Goal: Information Seeking & Learning: Learn about a topic

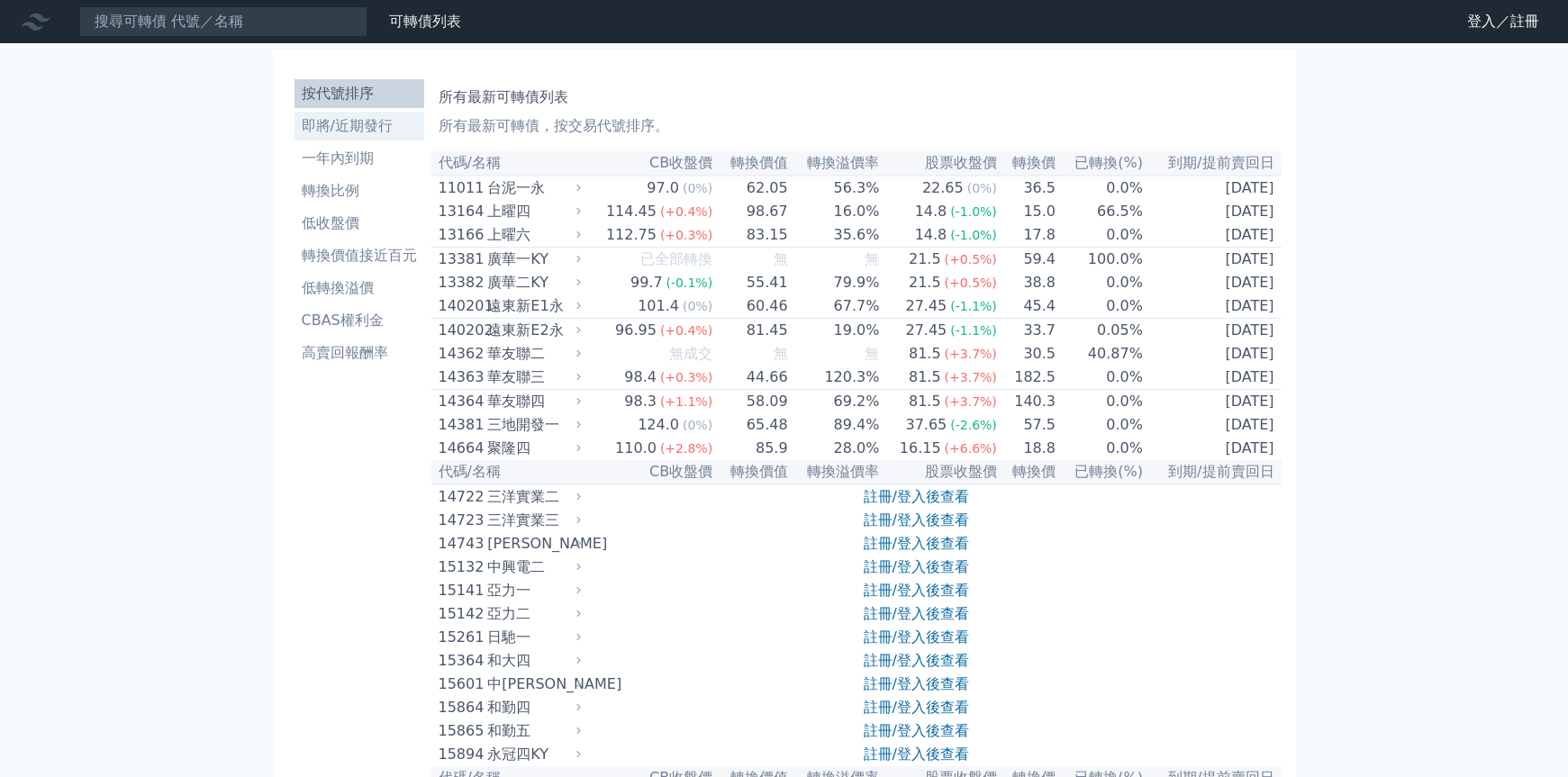
click at [365, 123] on li "即將/近期發行" at bounding box center [360, 126] width 130 height 21
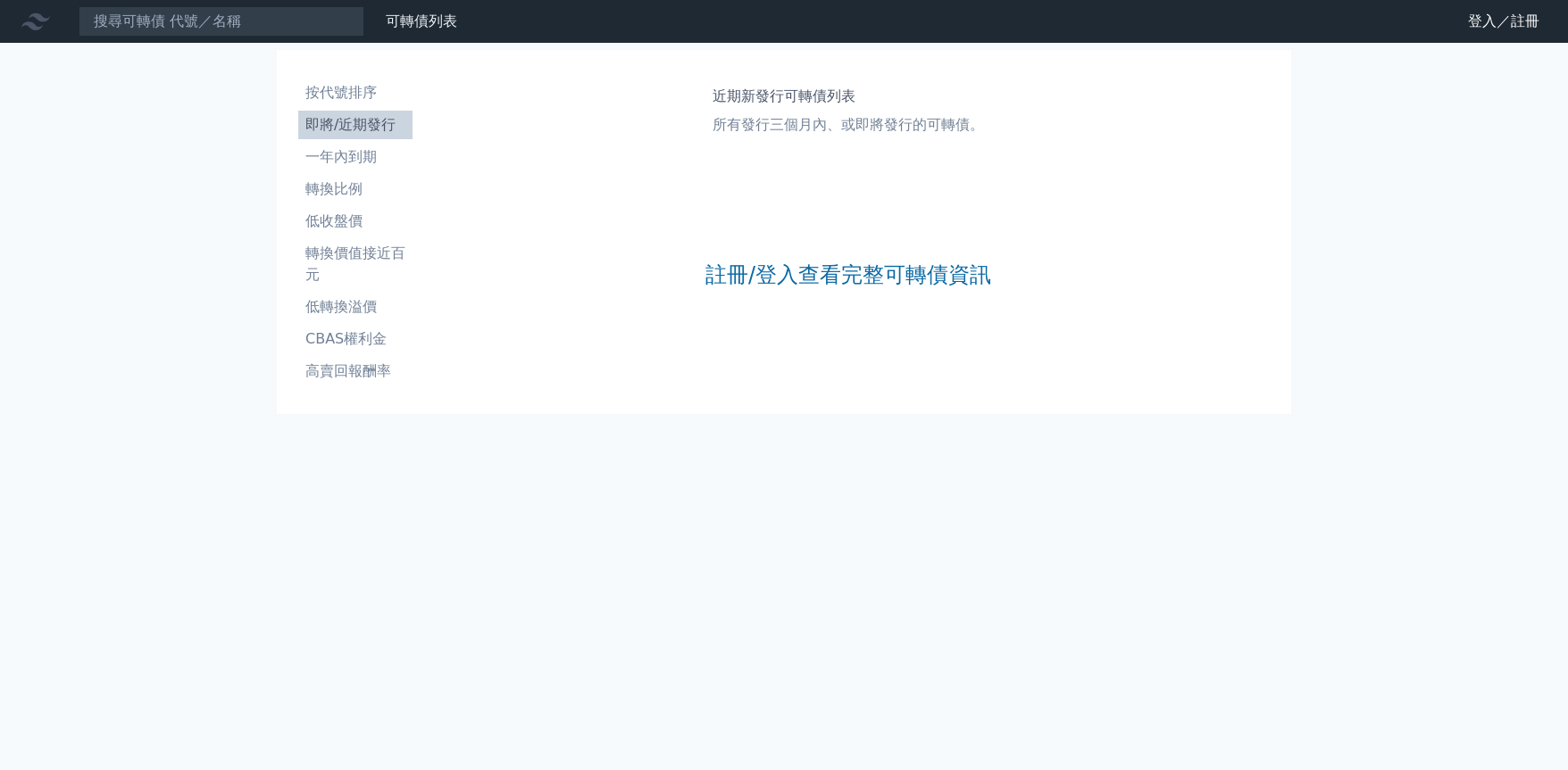
click at [734, 271] on link "註冊/登入查看完整可轉債資訊" at bounding box center [848, 275] width 286 height 29
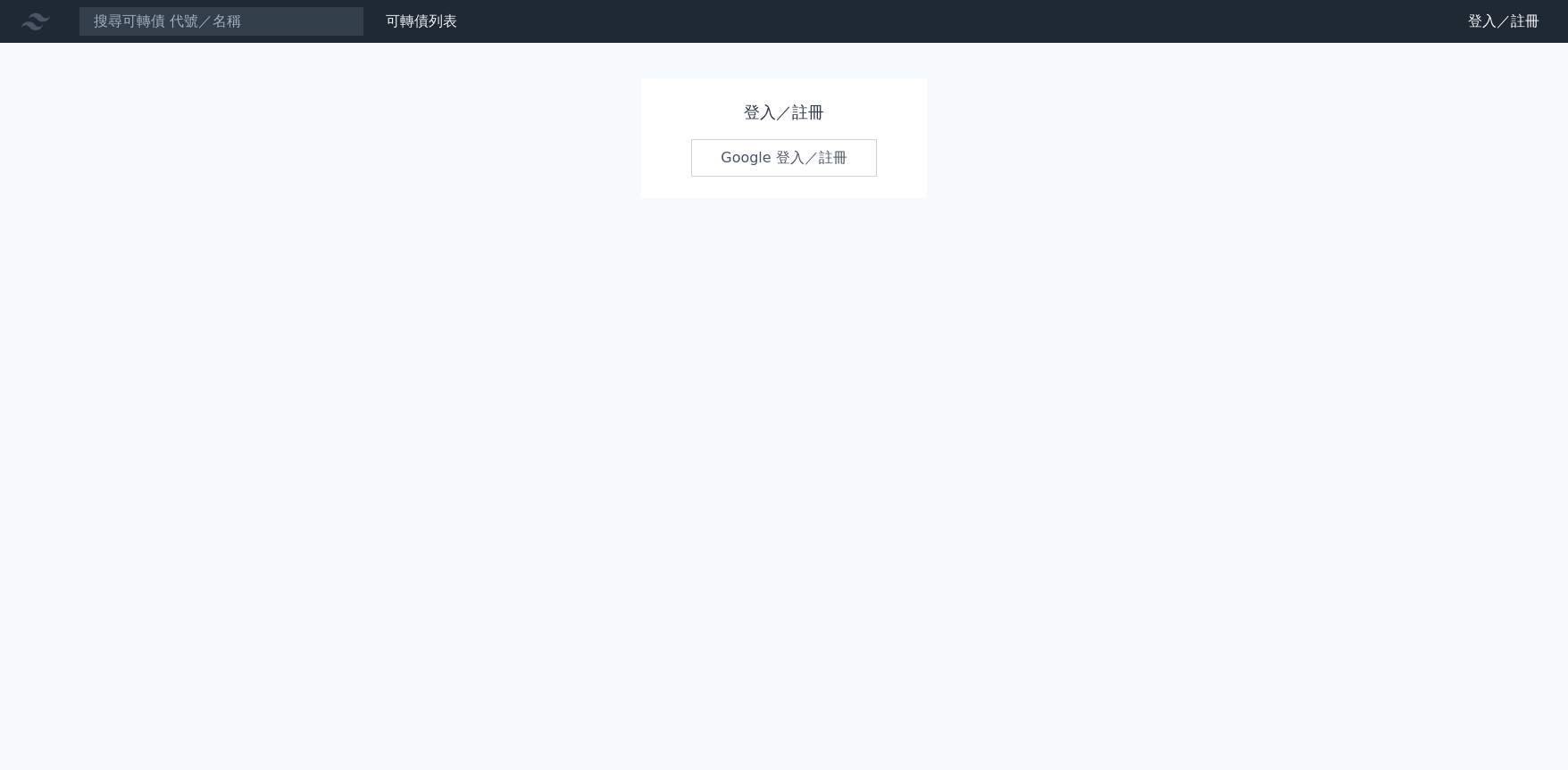
click at [747, 149] on link "Google 登入／註冊" at bounding box center [784, 158] width 186 height 37
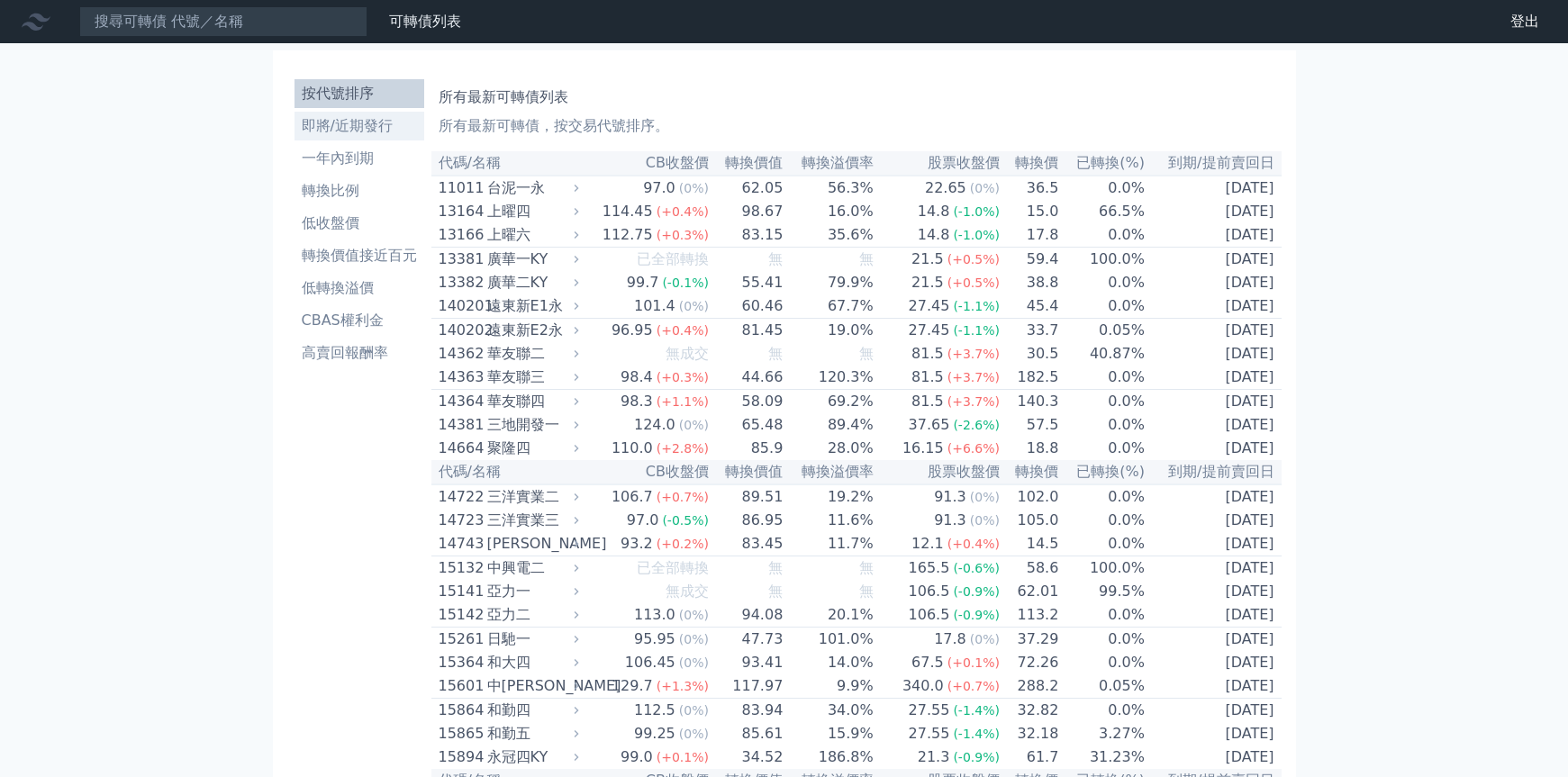
click at [352, 133] on li "即將/近期發行" at bounding box center [360, 126] width 130 height 21
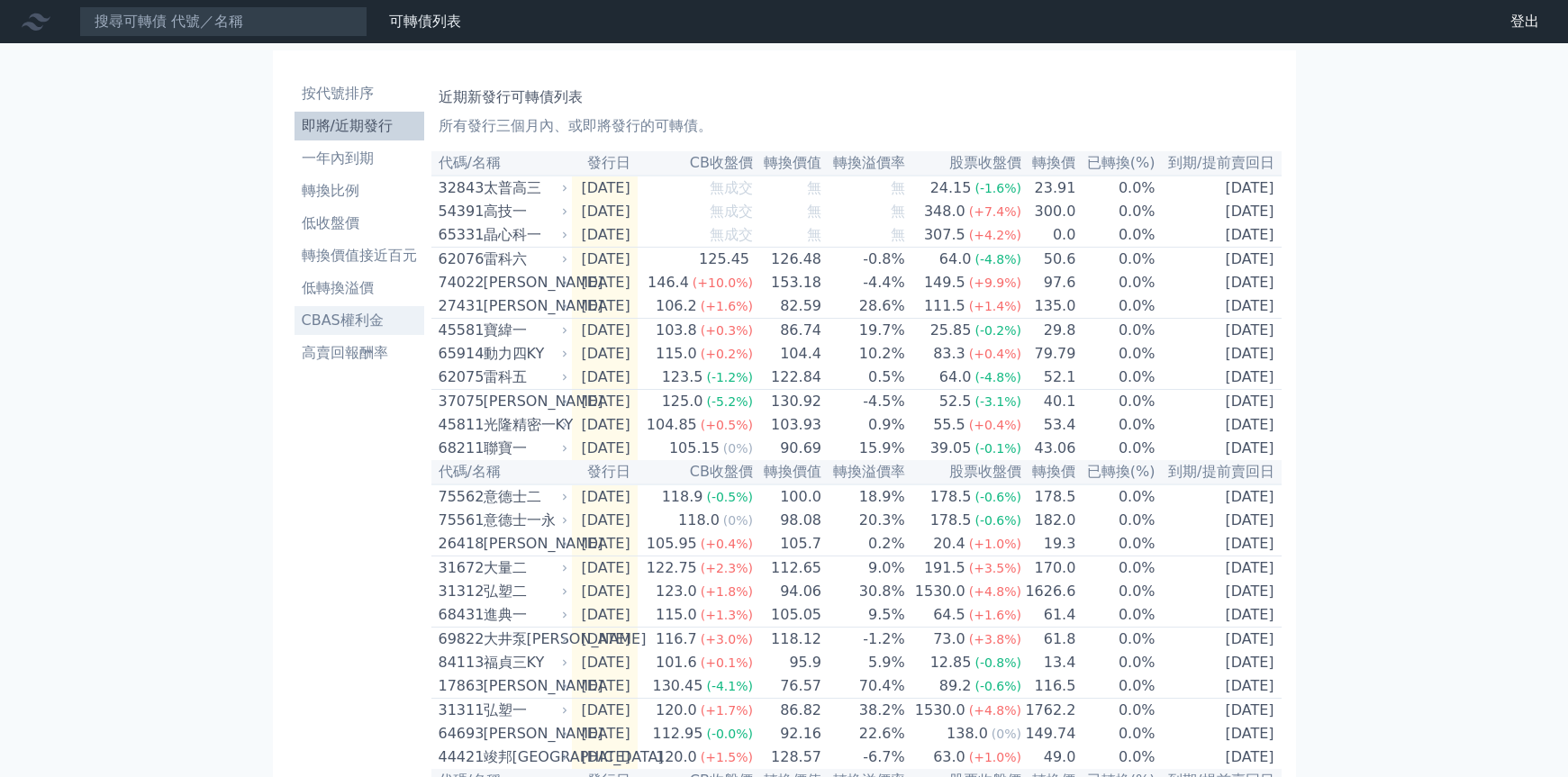
click at [340, 322] on li "CBAS權利金" at bounding box center [360, 320] width 130 height 21
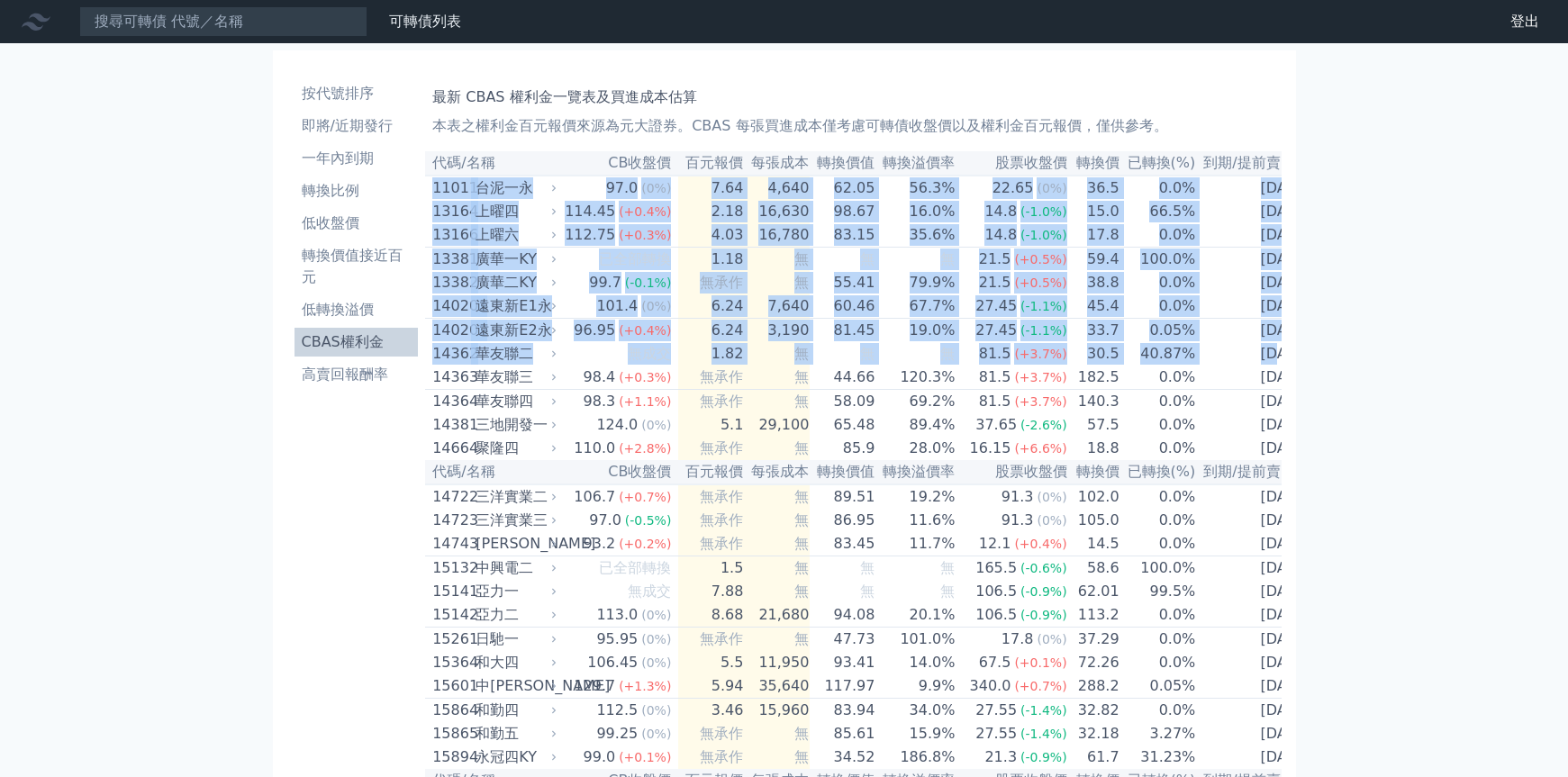
scroll to position [0, 6]
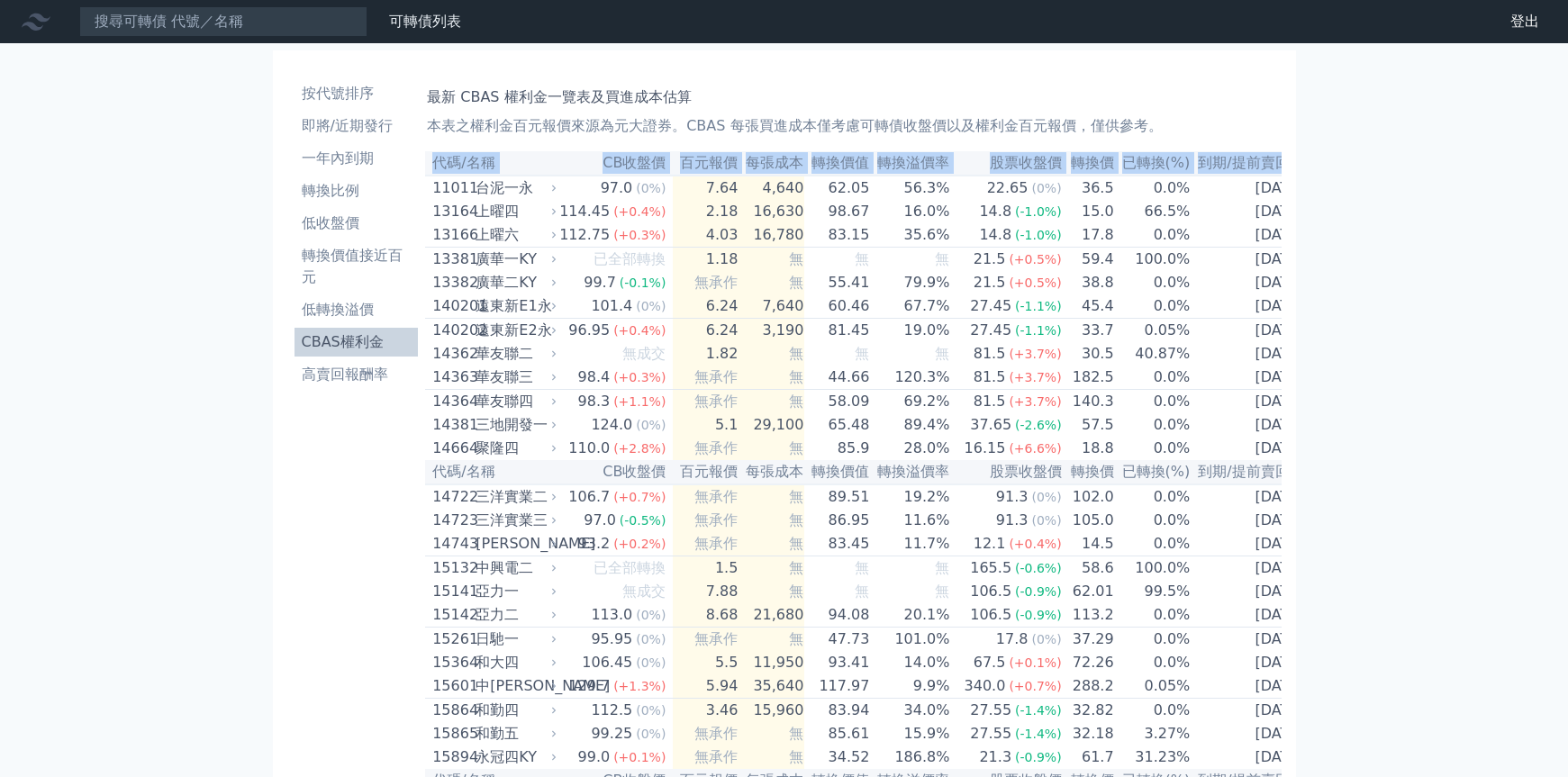
drag, startPoint x: 437, startPoint y: 188, endPoint x: 1450, endPoint y: 407, distance: 1036.4
copy table "代碼/名稱 CB收盤價 百元報價 每張成本 轉換價值 轉換溢價率 股票收盤價 轉換價 已轉換(%) 到期/提前賣回日"
